Goal: Task Accomplishment & Management: Use online tool/utility

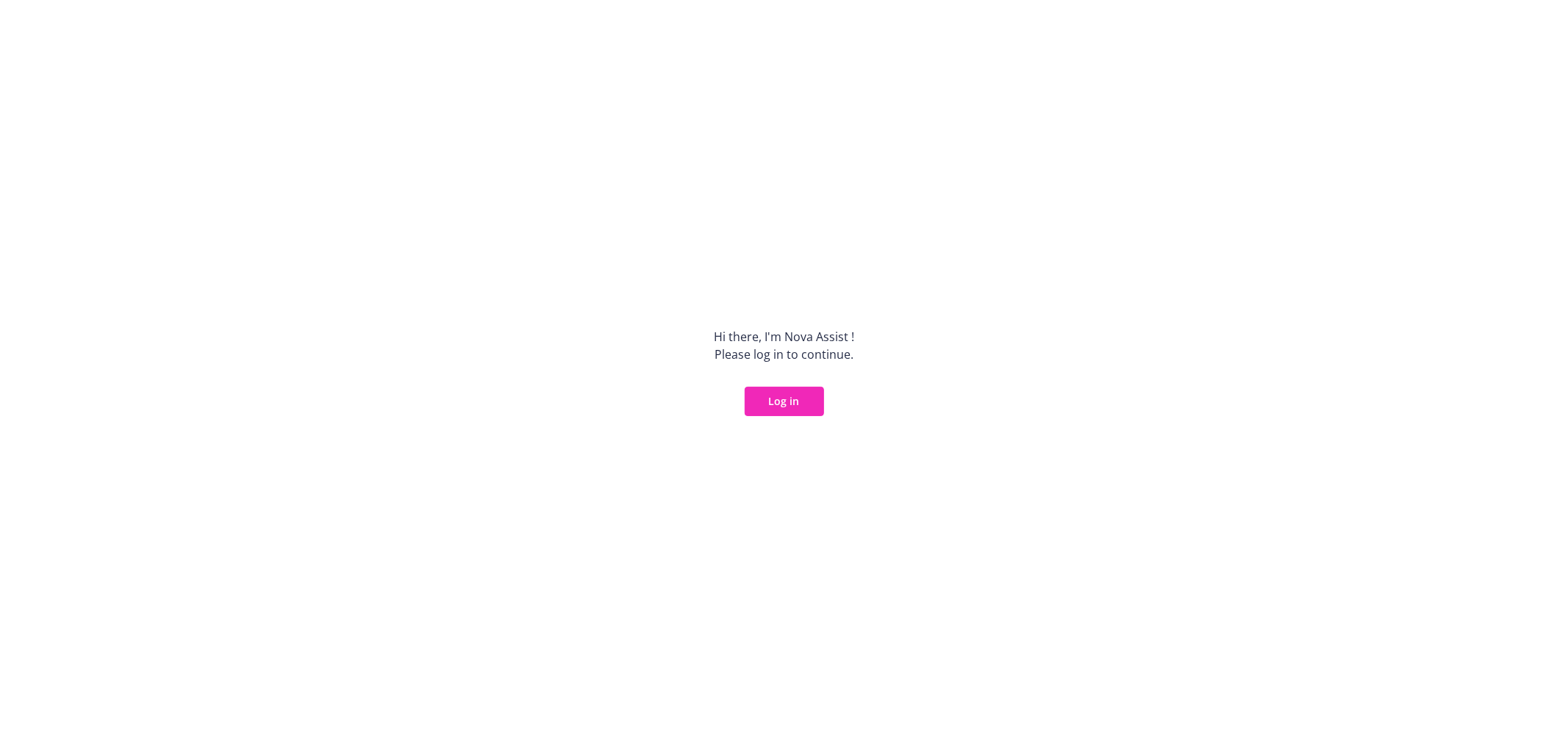
click at [780, 403] on button "Log in" at bounding box center [784, 401] width 80 height 29
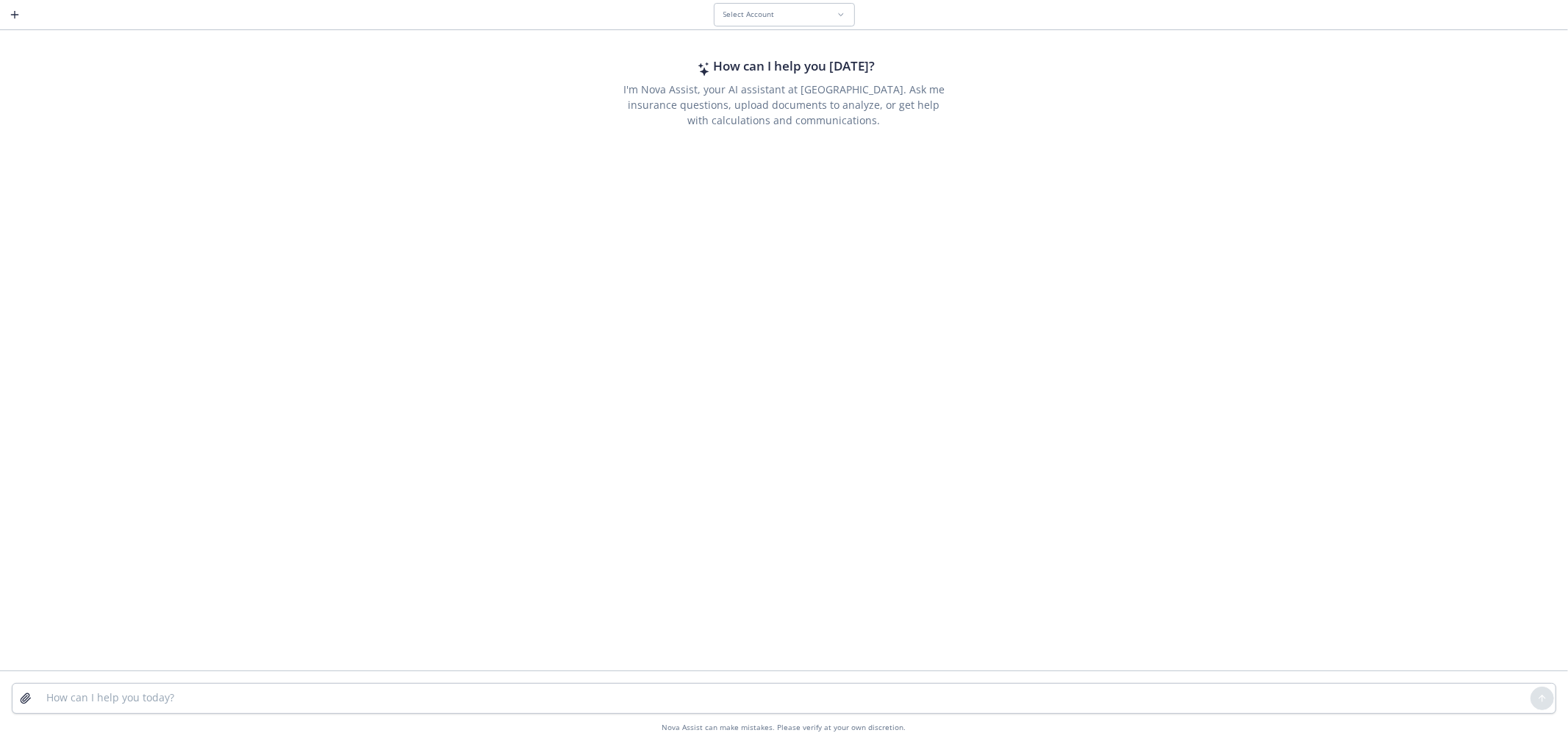
click at [805, 17] on div "Select Account" at bounding box center [780, 14] width 114 height 9
click at [788, 92] on div "Chat without account context." at bounding box center [831, 97] width 216 height 9
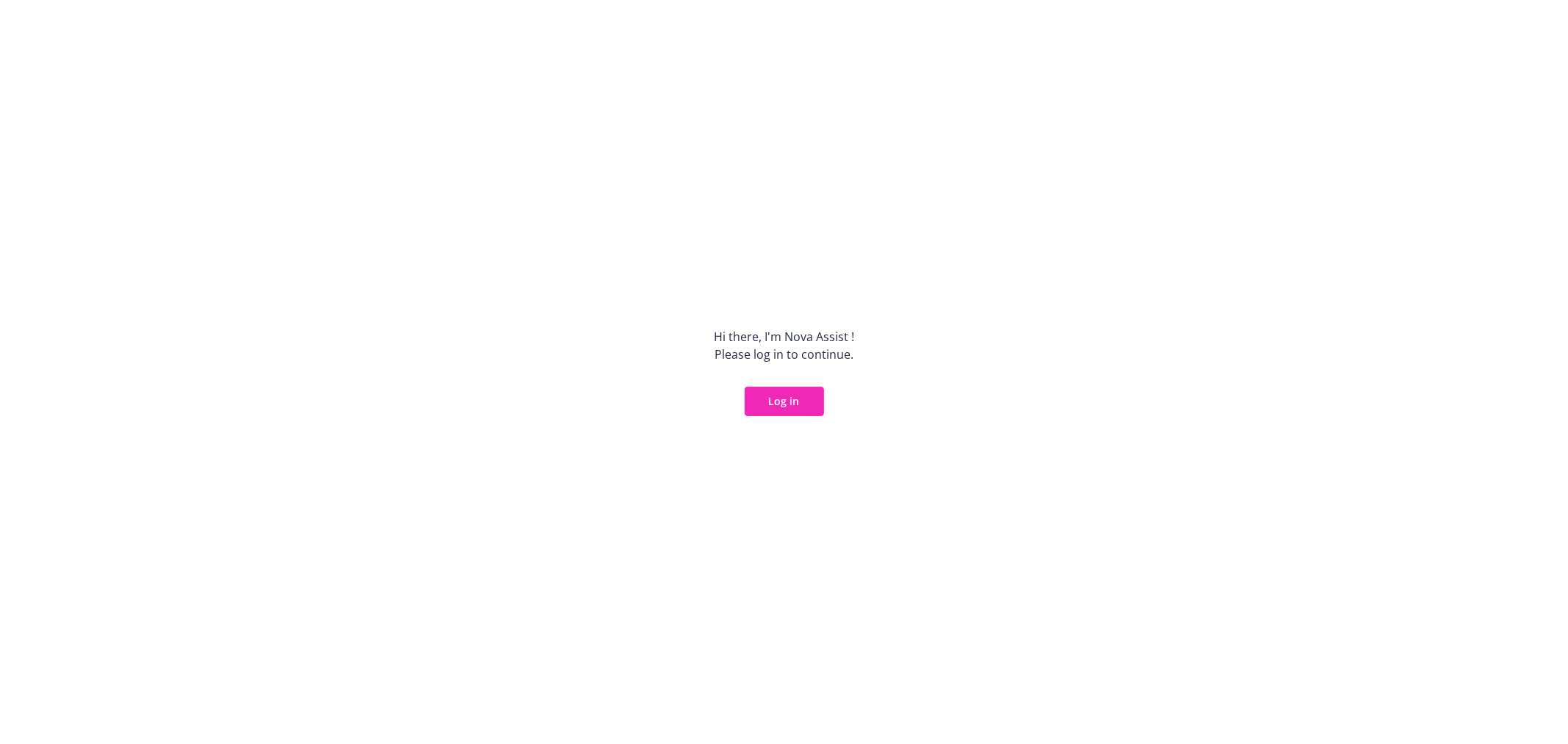
click at [754, 406] on button "Log in" at bounding box center [784, 401] width 80 height 29
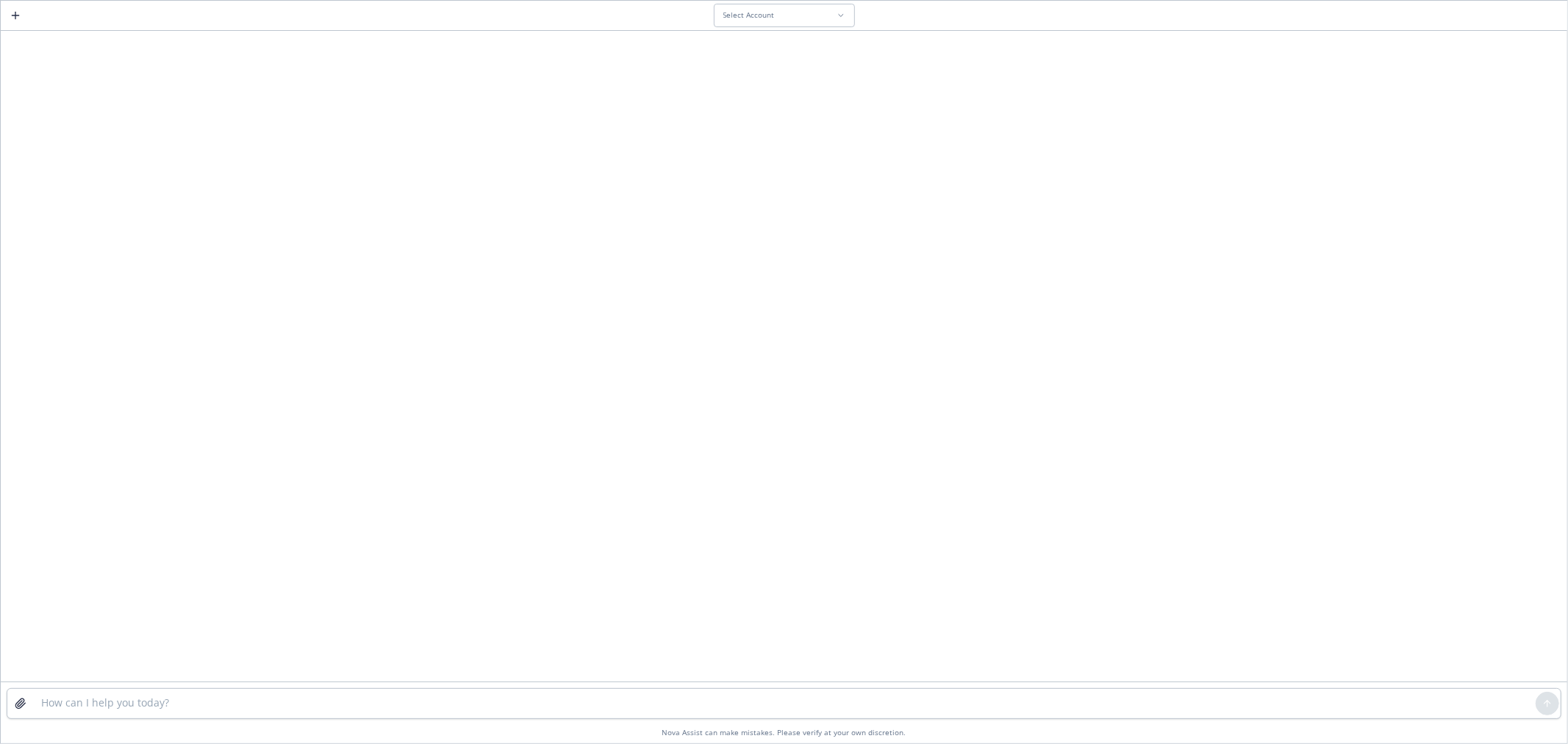
click at [795, 6] on button "Select Account" at bounding box center [784, 16] width 141 height 24
